Goal: Check status: Check status

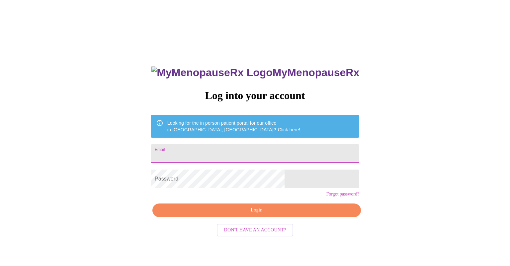
click at [219, 149] on input "Email" at bounding box center [255, 153] width 209 height 19
type input "a"
type input "raquelvwoods1203@gmail.com"
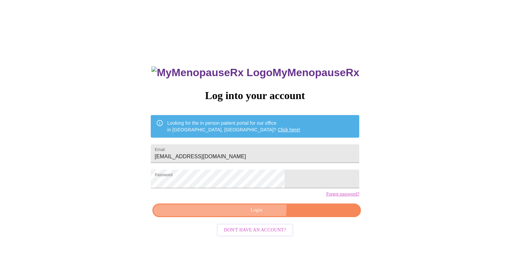
click at [252, 214] on span "Login" at bounding box center [256, 210] width 193 height 8
click at [253, 214] on span "Login" at bounding box center [256, 210] width 193 height 8
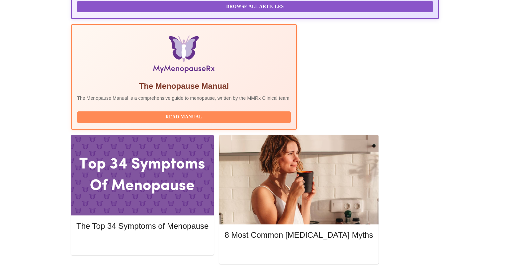
scroll to position [193, 0]
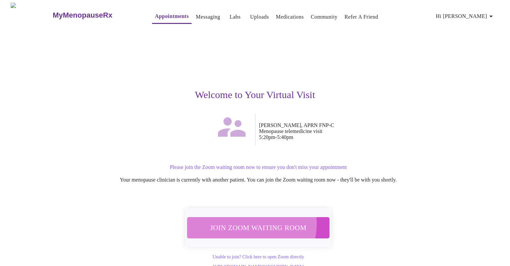
click at [246, 221] on span "Join Zoom Waiting Room" at bounding box center [258, 227] width 125 height 12
